Goal: Find specific page/section: Find specific page/section

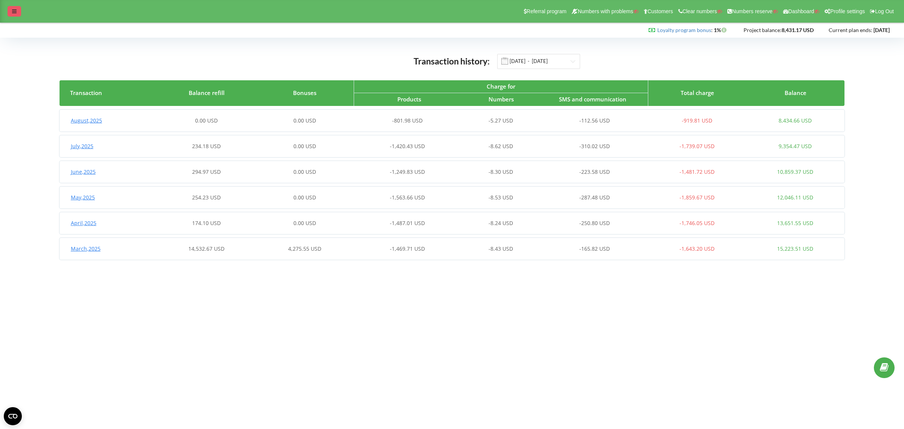
click at [16, 11] on icon at bounding box center [14, 11] width 5 height 5
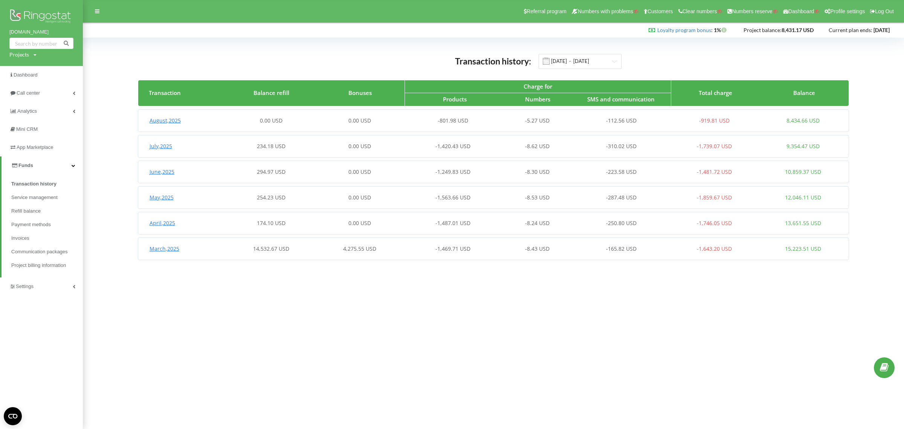
click at [24, 283] on span "Settings" at bounding box center [25, 286] width 18 height 6
click at [43, 144] on span "App Marketplace" at bounding box center [32, 148] width 46 height 8
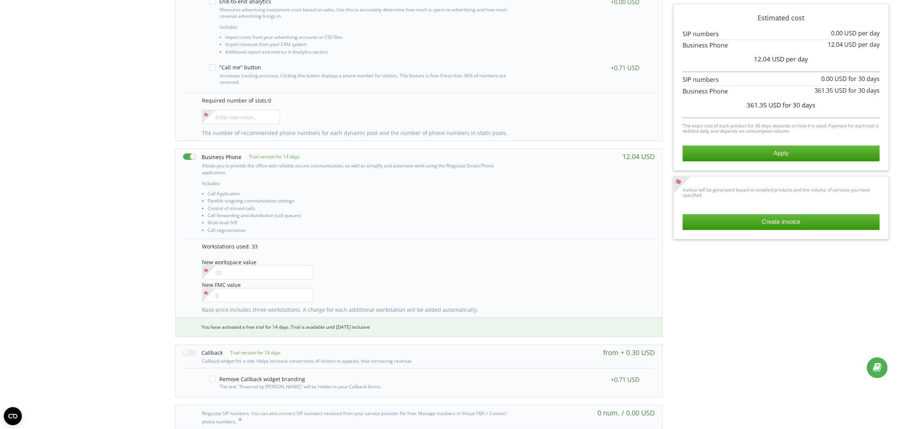
scroll to position [261, 0]
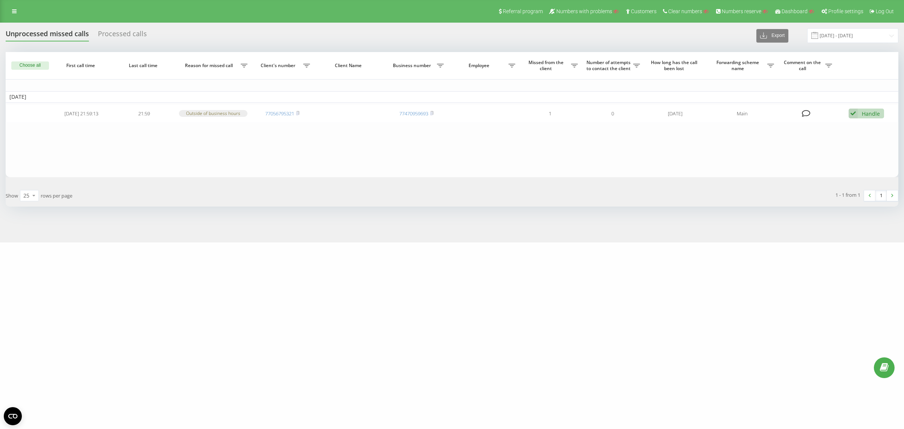
click at [10, 11] on link at bounding box center [15, 11] width 14 height 11
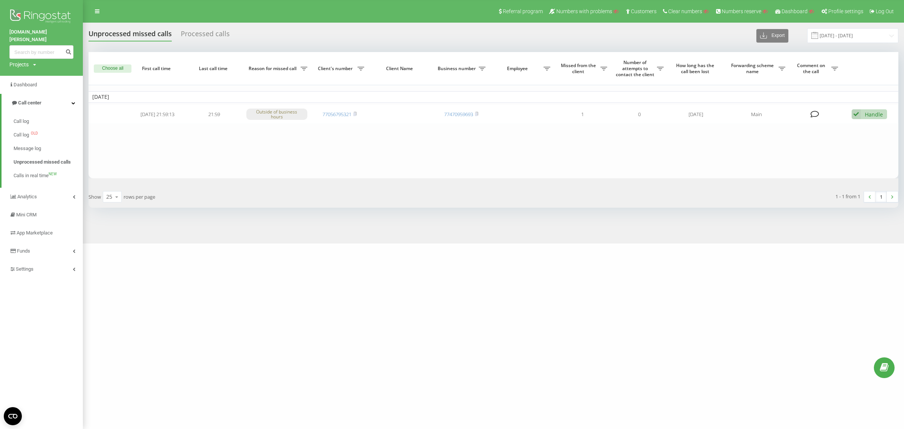
click at [16, 61] on div "Projects" at bounding box center [18, 65] width 19 height 8
drag, startPoint x: 25, startPoint y: 70, endPoint x: 30, endPoint y: 69, distance: 5.4
click at [25, 70] on input "text" at bounding box center [31, 75] width 38 height 11
paste input "avgust.ua"
type input "avgust.ua"
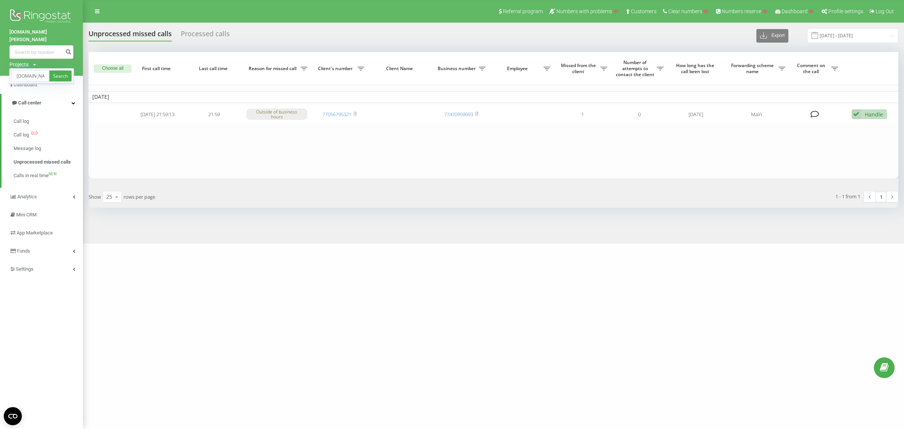
click at [58, 68] on div "avgust.ua Search" at bounding box center [41, 75] width 64 height 15
click at [64, 70] on link "Search" at bounding box center [60, 75] width 22 height 11
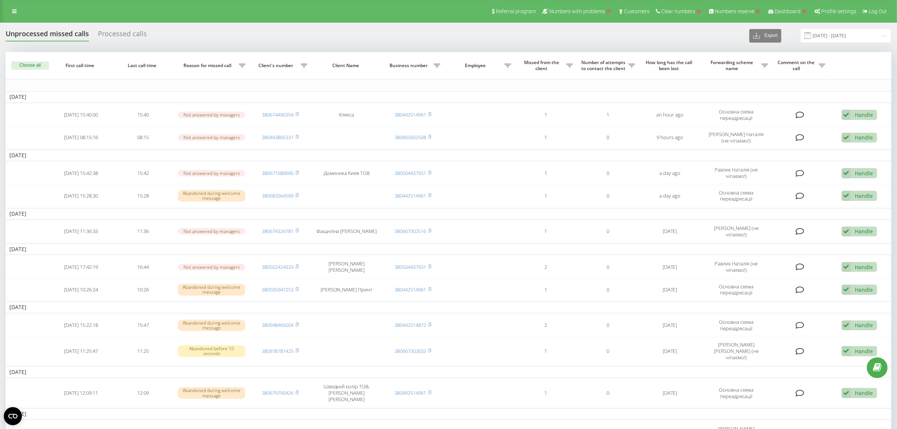
click at [120, 31] on div "Processed calls" at bounding box center [122, 36] width 49 height 12
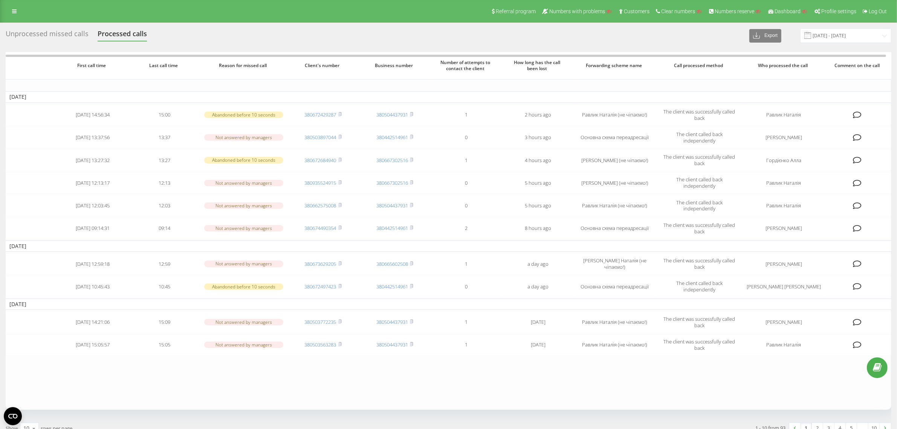
click at [52, 36] on div "Unprocessed missed calls" at bounding box center [47, 36] width 83 height 12
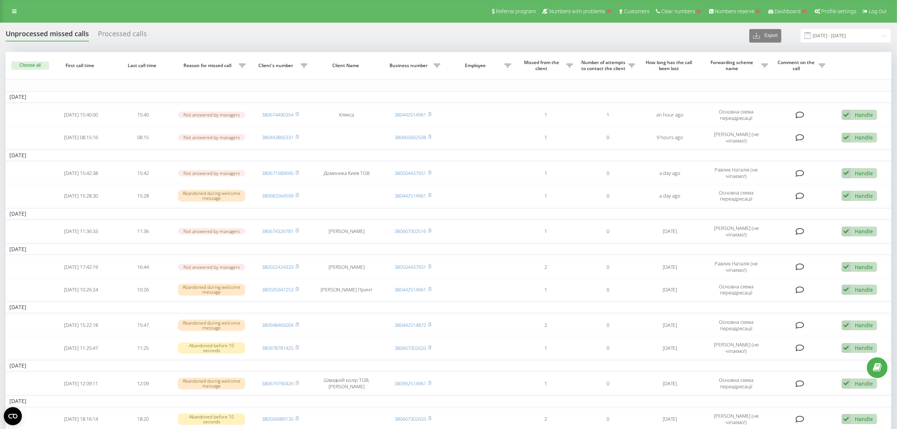
click at [1, 6] on div "Referral program Numbers with problems Customers Clear numbers Numbers reserve …" at bounding box center [448, 11] width 897 height 23
click at [10, 9] on link at bounding box center [15, 11] width 14 height 11
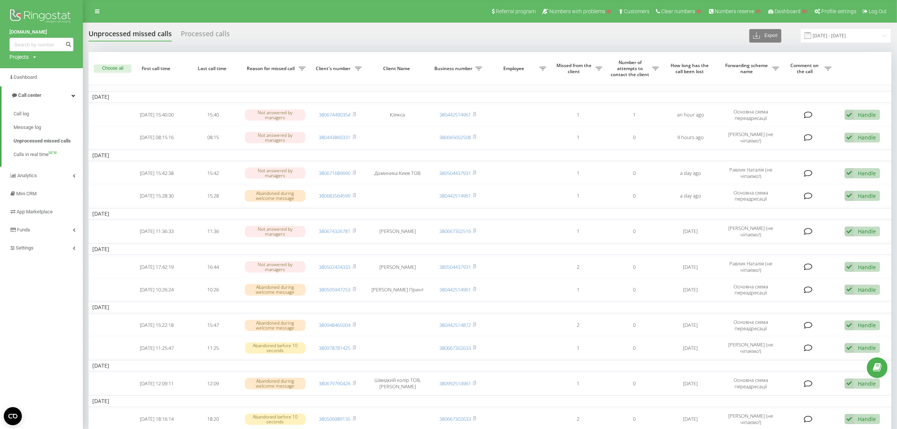
drag, startPoint x: 20, startPoint y: 55, endPoint x: 32, endPoint y: 65, distance: 15.8
click at [20, 55] on div "Projects" at bounding box center [18, 57] width 19 height 8
drag, startPoint x: 34, startPoint y: 68, endPoint x: 59, endPoint y: 66, distance: 24.9
click at [34, 68] on input "text" at bounding box center [31, 68] width 38 height 11
paste input "alegriavida.pl"
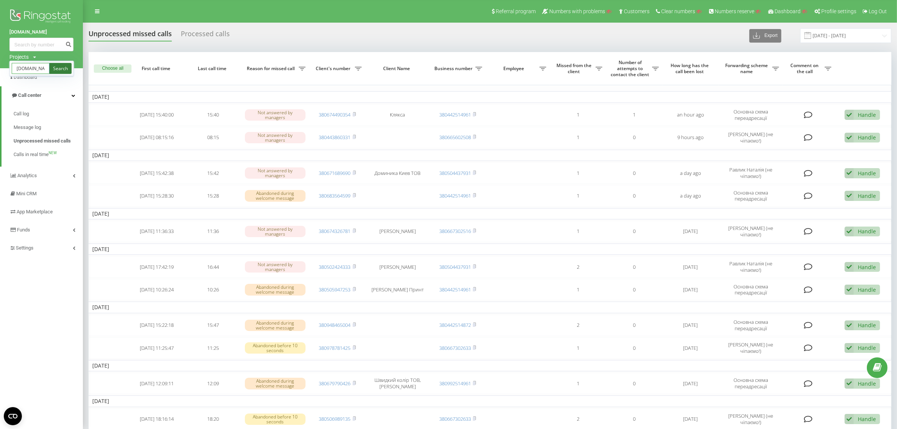
type input "alegriavida.pl"
click at [63, 65] on link "Search" at bounding box center [60, 68] width 22 height 11
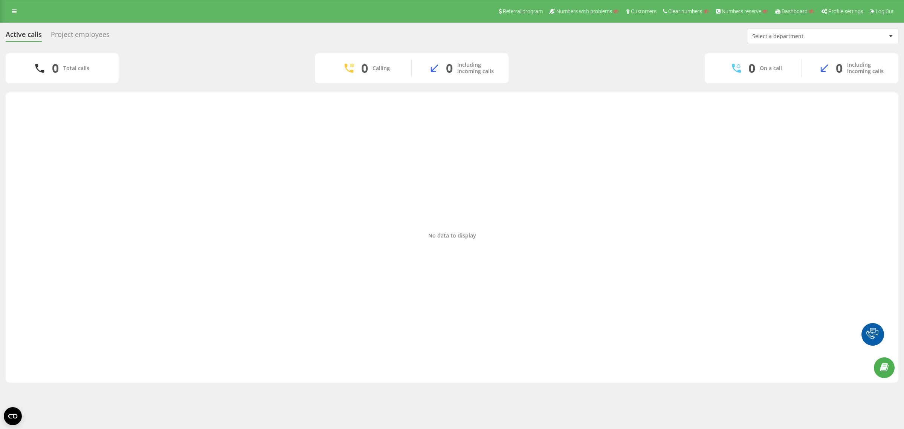
click at [96, 33] on div "Project employees" at bounding box center [80, 37] width 59 height 12
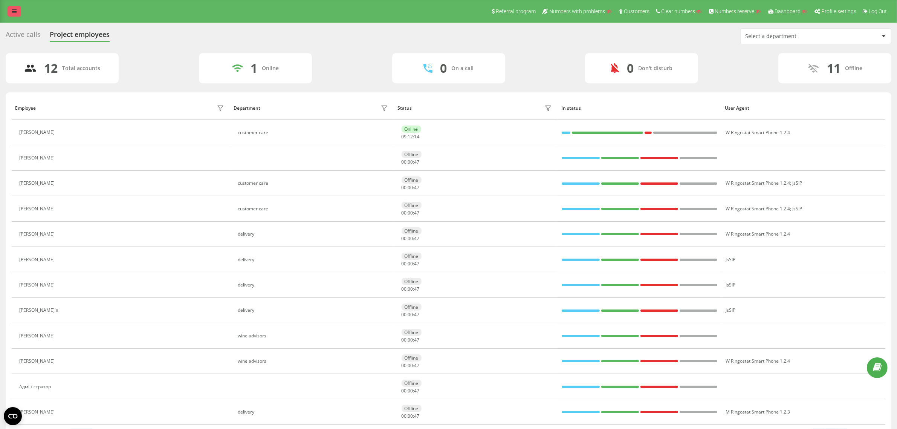
click at [21, 12] on link at bounding box center [15, 11] width 14 height 11
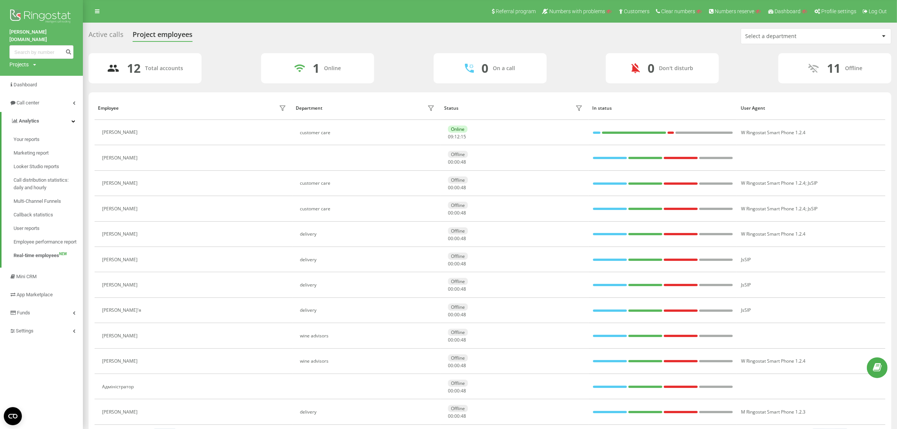
click at [19, 61] on div "Projects" at bounding box center [18, 65] width 19 height 8
drag, startPoint x: 24, startPoint y: 70, endPoint x: 32, endPoint y: 69, distance: 7.6
click at [25, 70] on input "text" at bounding box center [31, 75] width 38 height 11
paste input "goiteens.com"
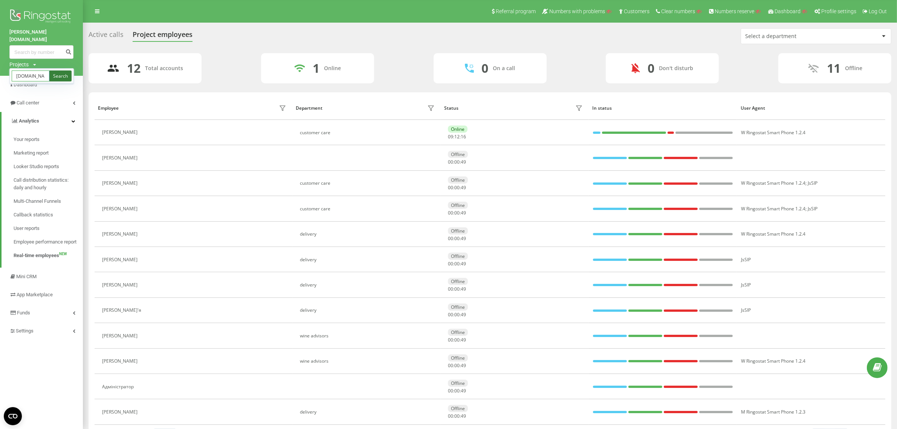
type input "goiteens.com"
click at [58, 70] on link "Search" at bounding box center [60, 75] width 22 height 11
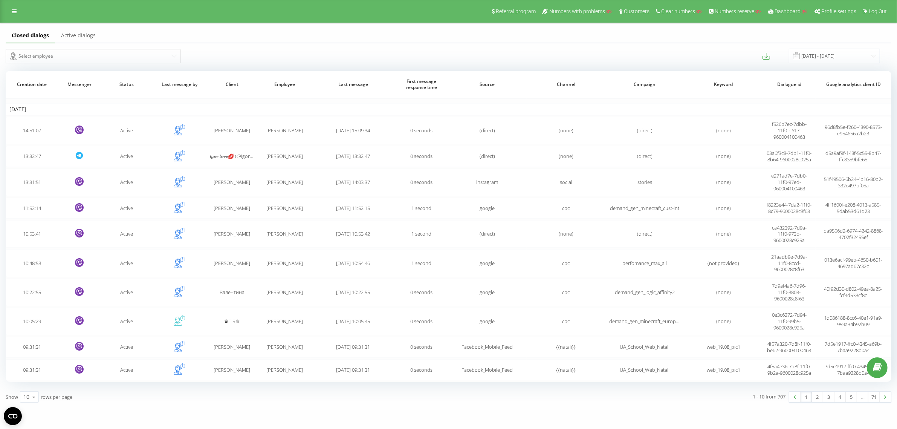
scroll to position [6, 0]
click at [13, 9] on icon at bounding box center [14, 11] width 5 height 5
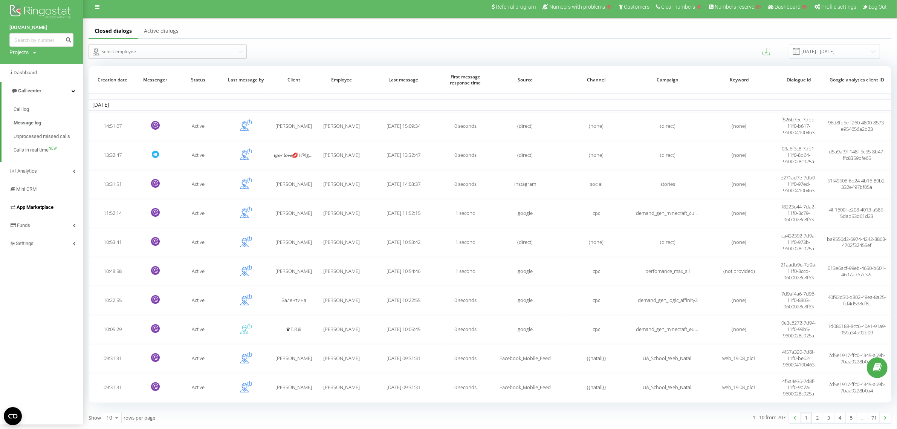
click at [27, 204] on span "App Marketplace" at bounding box center [35, 207] width 37 height 6
